Goal: Find specific page/section: Find specific page/section

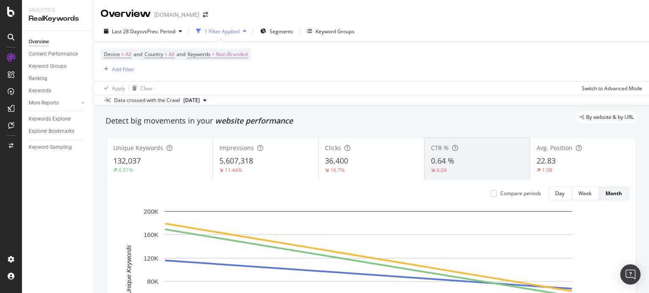
scroll to position [42, 0]
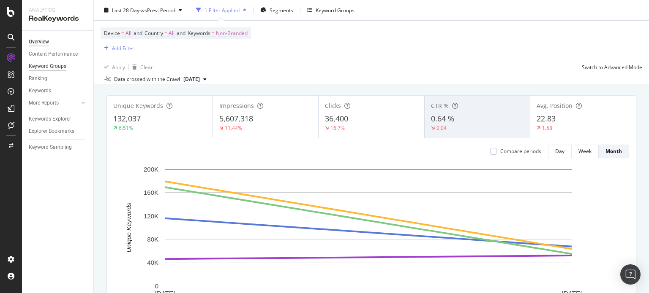
click at [42, 65] on div "Keyword Groups" at bounding box center [48, 66] width 38 height 9
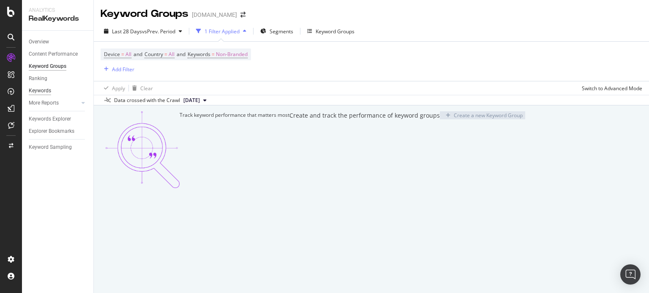
click at [46, 90] on div "Keywords" at bounding box center [40, 91] width 22 height 9
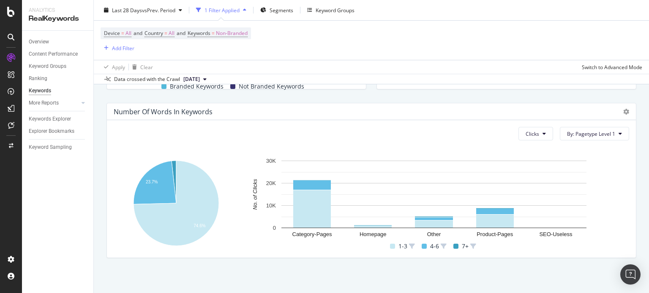
scroll to position [296, 0]
